Goal: Find specific page/section: Find specific page/section

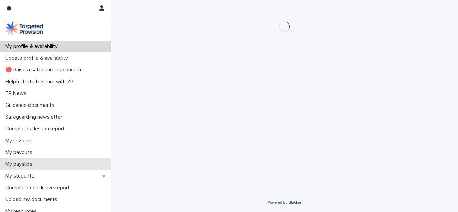
click at [19, 170] on div "My payslips" at bounding box center [55, 164] width 111 height 12
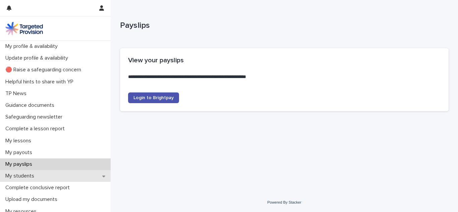
click at [11, 178] on p "My students" at bounding box center [21, 176] width 37 height 6
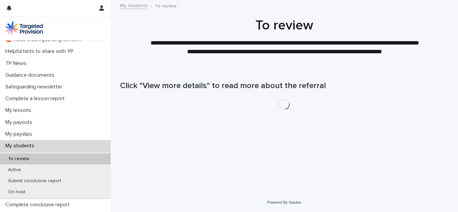
scroll to position [30, 0]
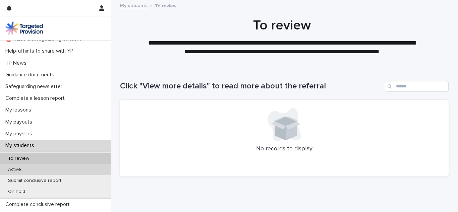
click at [10, 169] on p "Active" at bounding box center [15, 170] width 24 height 6
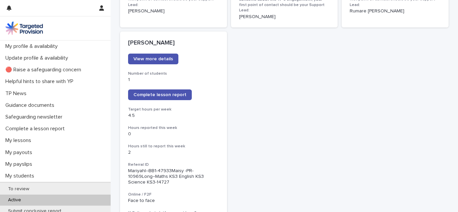
scroll to position [541, 0]
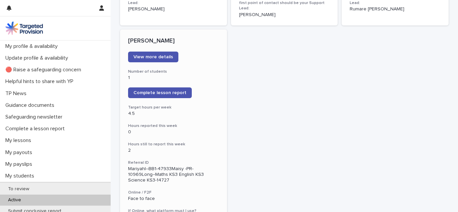
click at [137, 196] on p "Face to face" at bounding box center [173, 199] width 91 height 6
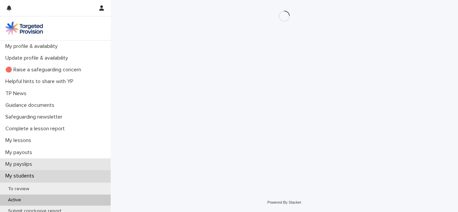
click at [12, 162] on p "My payslips" at bounding box center [20, 164] width 35 height 6
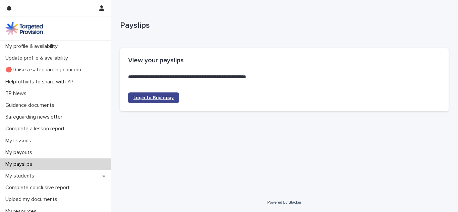
click at [136, 97] on span "Login to Brightpay" at bounding box center [153, 97] width 40 height 5
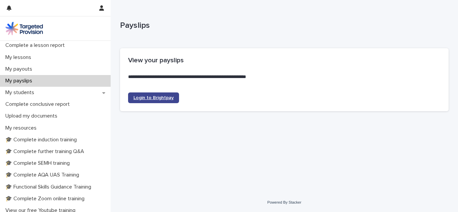
scroll to position [80, 0]
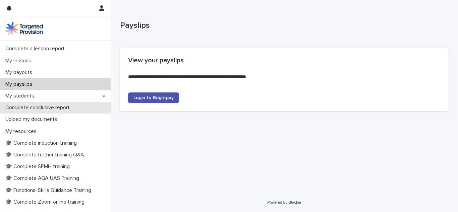
click at [27, 107] on p "Complete conclusive report" at bounding box center [39, 108] width 72 height 6
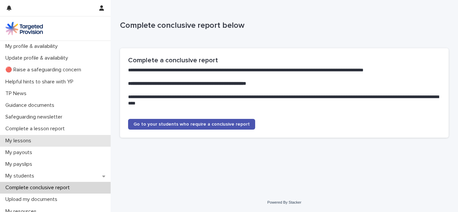
click at [28, 143] on p "My lessons" at bounding box center [20, 141] width 34 height 6
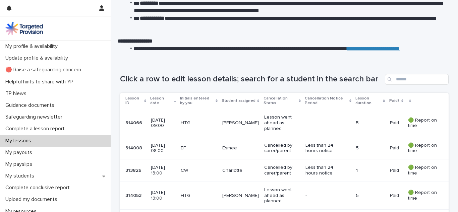
scroll to position [59, 0]
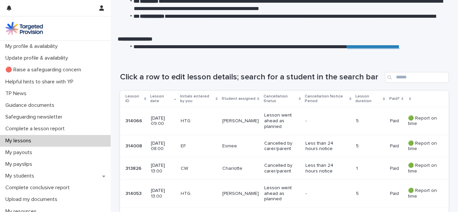
click at [240, 200] on td "[PERSON_NAME]" at bounding box center [240, 194] width 42 height 28
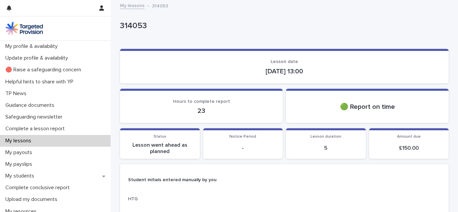
click at [272, 155] on section "Notice Period -" at bounding box center [243, 143] width 80 height 30
